Goal: Task Accomplishment & Management: Manage account settings

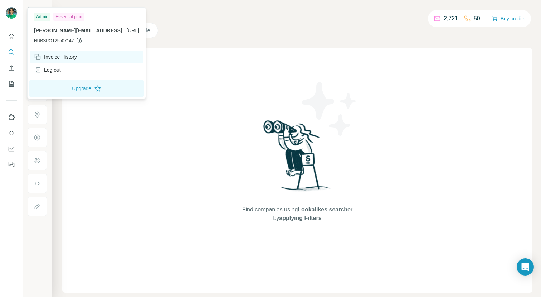
click at [63, 52] on div "Invoice History" at bounding box center [87, 56] width 114 height 13
click at [60, 53] on div "Invoice History" at bounding box center [87, 56] width 114 height 13
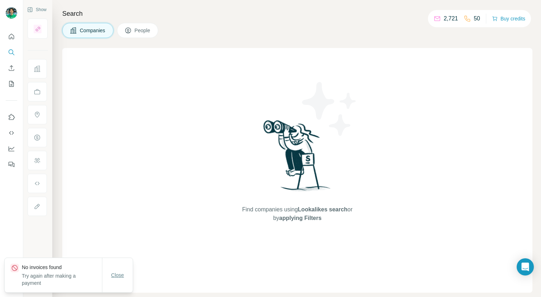
click at [117, 277] on span "Close" at bounding box center [117, 274] width 13 height 7
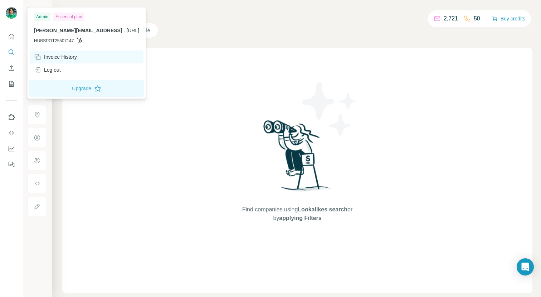
click at [64, 55] on div "Invoice History" at bounding box center [55, 56] width 43 height 7
